Goal: Task Accomplishment & Management: Use online tool/utility

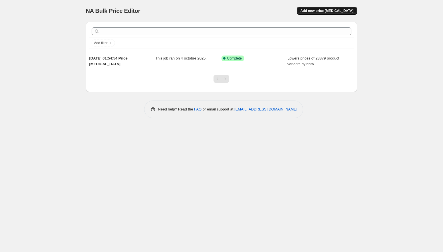
click at [317, 9] on span "Add new price [MEDICAL_DATA]" at bounding box center [326, 11] width 53 height 5
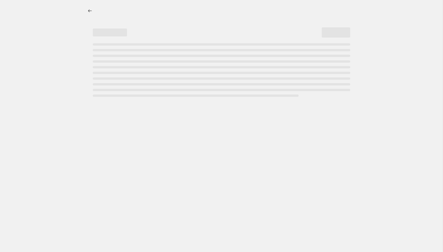
select select "percentage"
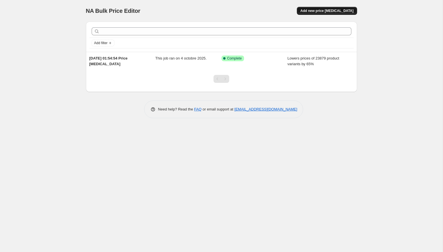
click at [340, 9] on span "Add new price [MEDICAL_DATA]" at bounding box center [326, 11] width 53 height 5
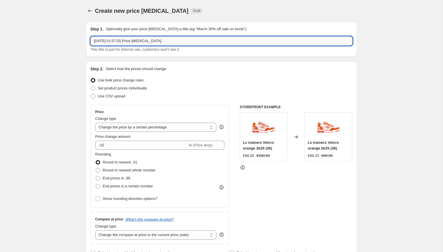
click at [165, 45] on input "6 oct. 2025, 01:57:20 Price change job" at bounding box center [221, 40] width 262 height 9
click at [154, 127] on select "Change the price to a certain amount Change the price by a certain amount Chang…" at bounding box center [155, 127] width 121 height 9
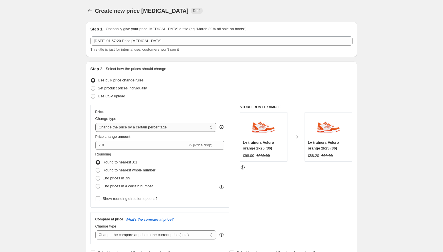
click at [150, 126] on select "Change the price to a certain amount Change the price by a certain amount Chang…" at bounding box center [155, 127] width 121 height 9
select select "to"
type input "80.00"
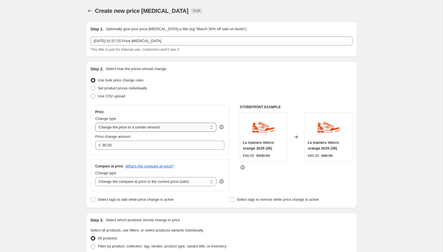
click at [159, 124] on select "Change the price to a certain amount Change the price by a certain amount Chang…" at bounding box center [155, 127] width 121 height 9
select select "by"
type input "-10.00"
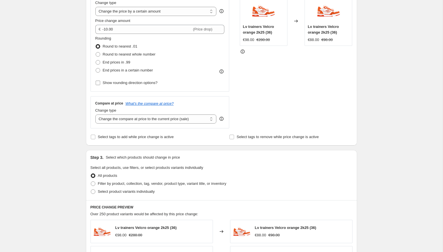
scroll to position [119, 0]
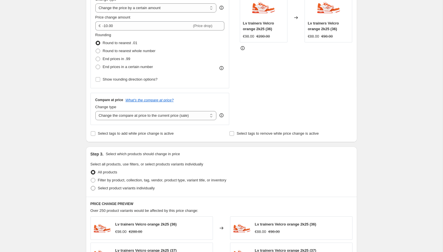
click at [133, 189] on span "Select product variants individually" at bounding box center [126, 188] width 57 height 4
click at [91, 186] on input "Select product variants individually" at bounding box center [91, 186] width 0 height 0
radio input "true"
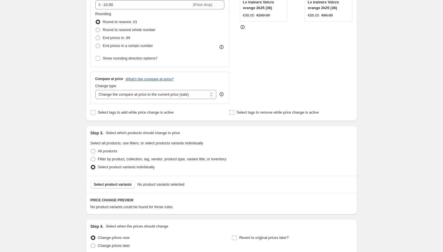
scroll to position [141, 0]
click at [126, 185] on span "Select product variants" at bounding box center [113, 184] width 38 height 5
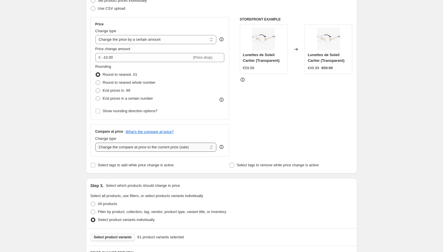
scroll to position [88, 0]
click at [147, 44] on select "Change the price to a certain amount Change the price by a certain amount Chang…" at bounding box center [155, 39] width 121 height 9
select select "percentage"
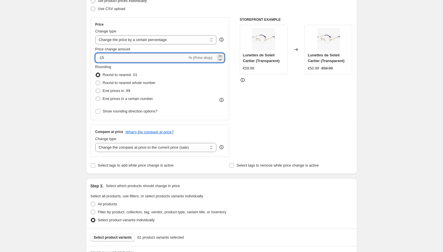
click at [119, 57] on input "-15" at bounding box center [141, 57] width 92 height 9
type input "-1"
type input "-65"
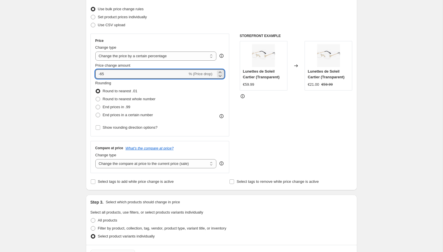
scroll to position [78, 0]
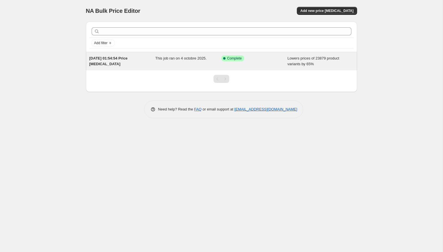
click at [175, 63] on div "This job ran on 4 octobre 2025." at bounding box center [188, 61] width 66 height 11
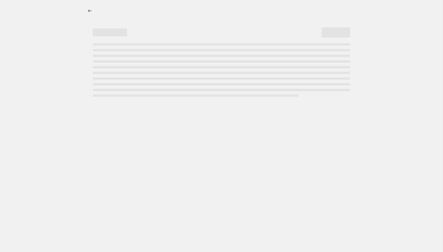
select select "percentage"
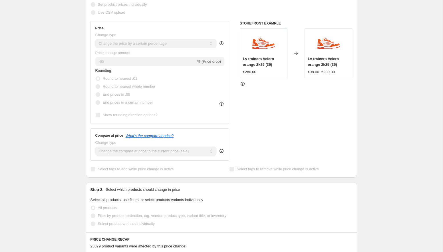
scroll to position [137, 0]
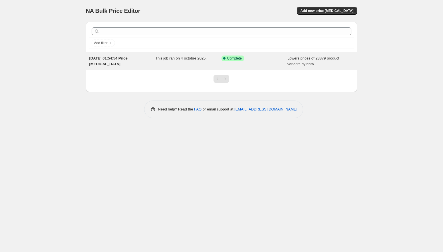
click at [146, 65] on div "[DATE] 01:54:54 Price [MEDICAL_DATA]" at bounding box center [122, 61] width 66 height 11
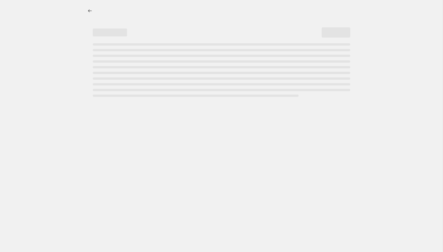
select select "percentage"
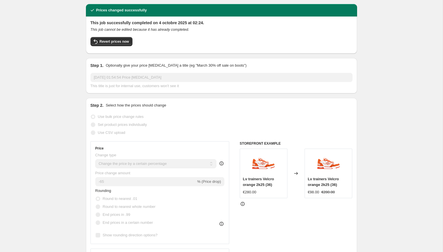
scroll to position [16, 0]
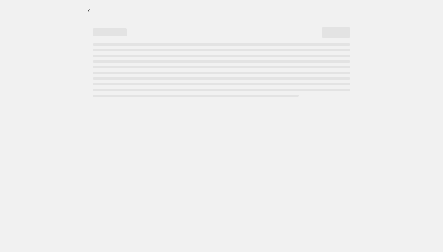
select select "percentage"
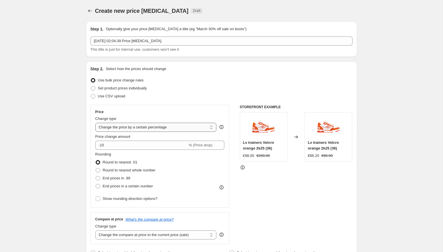
click at [133, 129] on select "Change the price to a certain amount Change the price by a certain amount Chang…" at bounding box center [155, 127] width 121 height 9
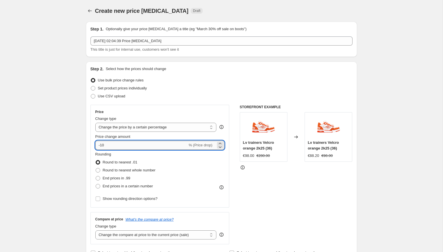
click at [129, 141] on input "-10" at bounding box center [141, 145] width 92 height 9
paste input "65"
type input "-76"
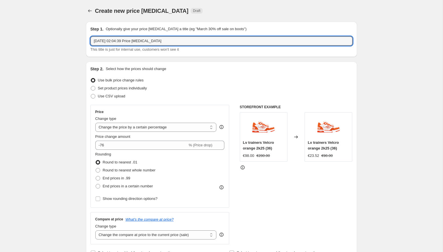
drag, startPoint x: 178, startPoint y: 42, endPoint x: 29, endPoint y: 19, distance: 150.6
type input "lunettes cartier"
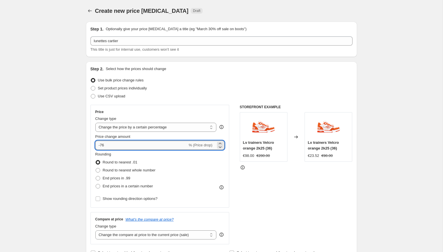
click at [113, 143] on input "-76" at bounding box center [141, 145] width 92 height 9
type input "-7"
type input "-65"
click at [259, 186] on div "STOREFRONT EXAMPLE Lv trainers Velcro orange 2k25 (36) €98.00 €280.00 Changed t…" at bounding box center [296, 175] width 113 height 140
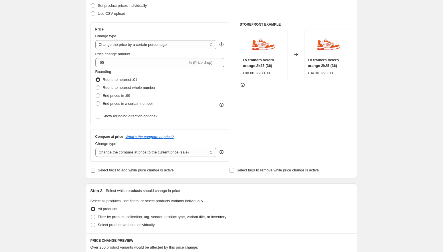
scroll to position [87, 0]
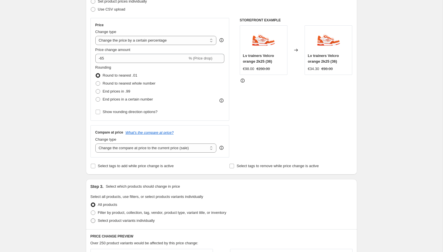
click at [133, 221] on span "Select product variants individually" at bounding box center [126, 221] width 57 height 4
click at [91, 219] on input "Select product variants individually" at bounding box center [91, 219] width 0 height 0
radio input "true"
click at [139, 212] on span "Filter by product, collection, tag, vendor, product type, variant title, or inv…" at bounding box center [162, 213] width 128 height 4
click at [91, 211] on input "Filter by product, collection, tag, vendor, product type, variant title, or inv…" at bounding box center [91, 211] width 0 height 0
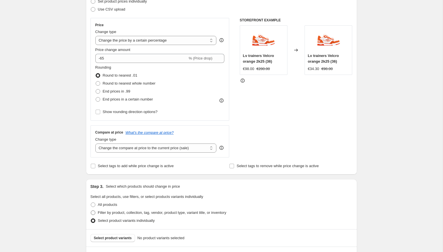
radio input "true"
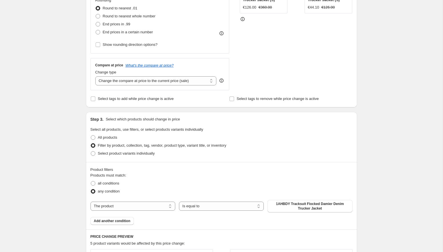
scroll to position [160, 0]
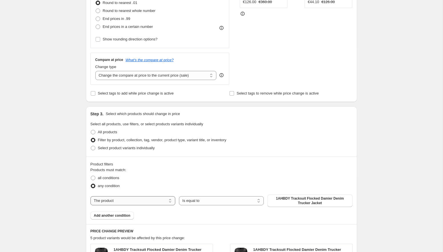
click at [152, 202] on select "The product The product's collection The product's tag The product's vendor The…" at bounding box center [132, 200] width 85 height 9
click at [119, 180] on span "all conditions" at bounding box center [108, 178] width 21 height 4
click at [91, 176] on input "all conditions" at bounding box center [91, 176] width 0 height 0
radio input "true"
click at [113, 186] on span "any condition" at bounding box center [109, 186] width 22 height 4
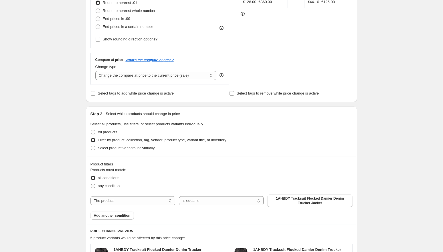
click at [91, 184] on input "any condition" at bounding box center [91, 184] width 0 height 0
radio input "true"
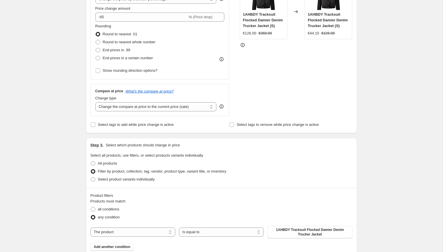
scroll to position [129, 0]
click at [117, 175] on label "Select product variants individually" at bounding box center [122, 179] width 64 height 8
click at [91, 176] on input "Select product variants individually" at bounding box center [91, 176] width 0 height 0
radio input "true"
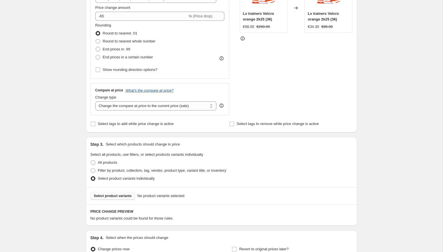
click at [121, 197] on span "Select product variants" at bounding box center [113, 196] width 38 height 5
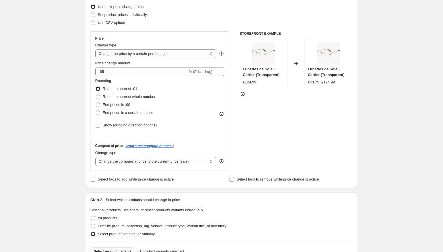
scroll to position [73, 0]
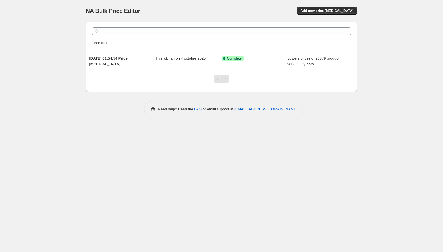
click at [319, 5] on div "NA Bulk Price Editor. This page is ready NA Bulk Price Editor Add new price [ME…" at bounding box center [221, 11] width 271 height 22
click at [318, 7] on button "Add new price [MEDICAL_DATA]" at bounding box center [327, 11] width 60 height 8
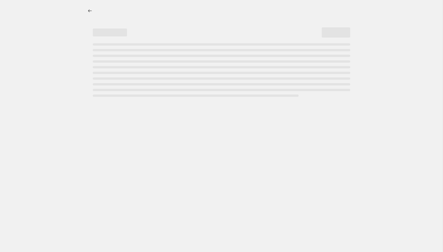
select select "percentage"
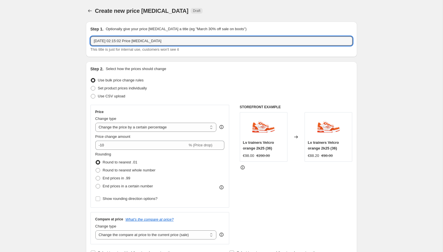
drag, startPoint x: 169, startPoint y: 38, endPoint x: 50, endPoint y: 37, distance: 119.2
click at [105, 42] on input "[PERSON_NAME]" at bounding box center [221, 40] width 262 height 9
type input "lunette scartier"
click at [135, 138] on div "Price change amount" at bounding box center [159, 137] width 129 height 6
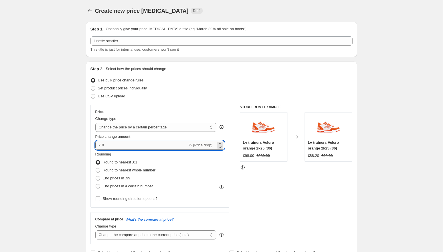
click at [133, 143] on input "-10" at bounding box center [141, 145] width 92 height 9
type input "-1"
type input "-65"
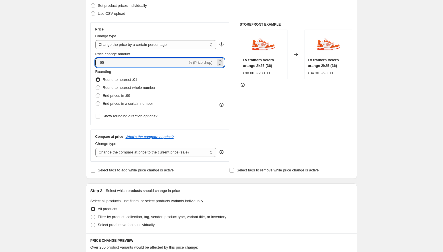
scroll to position [83, 0]
click at [125, 223] on span "Select product variants individually" at bounding box center [126, 224] width 57 height 4
click at [91, 223] on input "Select product variants individually" at bounding box center [91, 222] width 0 height 0
radio input "true"
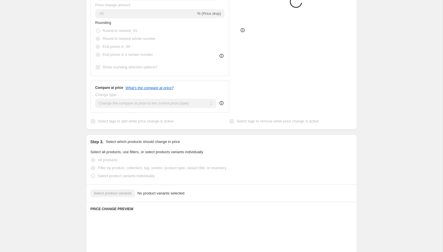
scroll to position [133, 0]
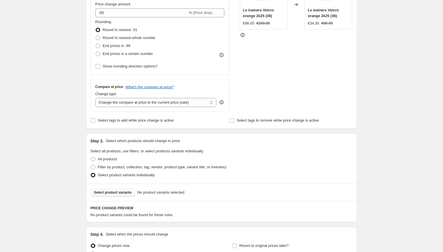
click at [127, 192] on span "Select product variants" at bounding box center [113, 192] width 38 height 5
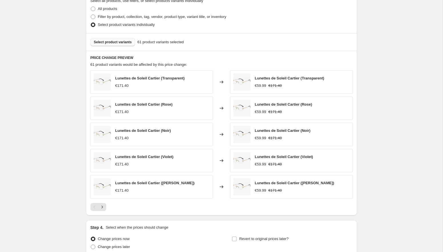
scroll to position [335, 0]
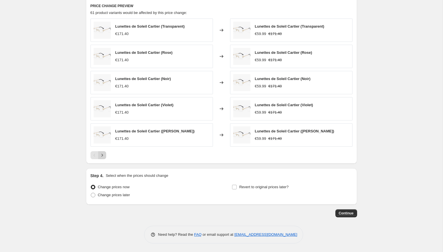
click at [100, 153] on icon "Next" at bounding box center [102, 156] width 6 height 6
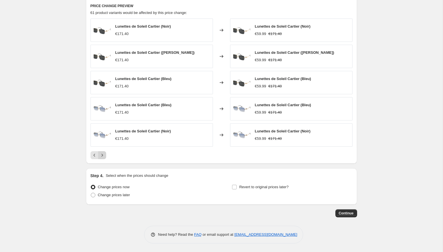
click at [100, 153] on icon "Next" at bounding box center [102, 156] width 6 height 6
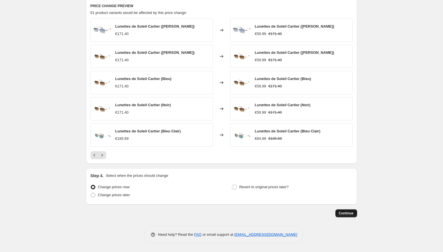
click at [341, 213] on span "Continue" at bounding box center [345, 213] width 15 height 5
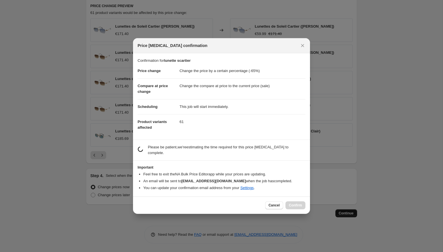
scroll to position [0, 0]
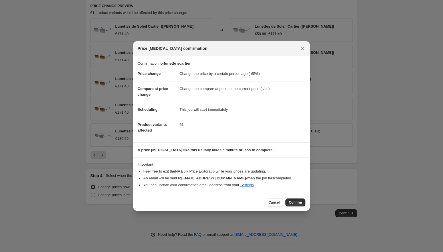
click at [287, 198] on div "Cancel Confirm" at bounding box center [221, 202] width 177 height 17
click at [288, 198] on div "Cancel Confirm" at bounding box center [221, 202] width 177 height 17
click at [289, 200] on button "Confirm" at bounding box center [295, 203] width 20 height 8
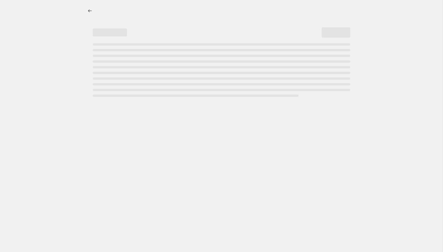
select select "percentage"
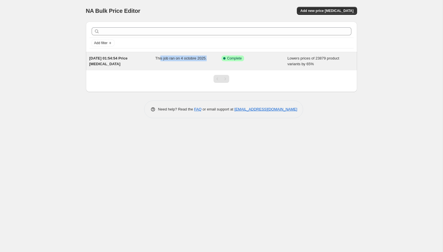
click at [160, 61] on div "This job ran on 4 octobre 2025." at bounding box center [188, 61] width 66 height 11
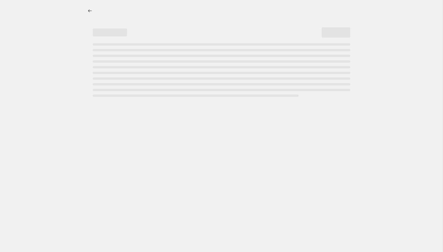
select select "percentage"
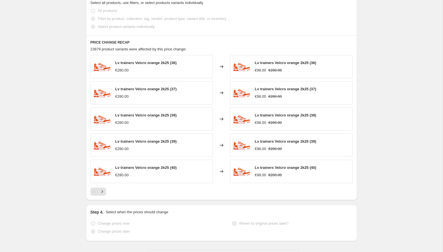
scroll to position [315, 0]
